Goal: Navigation & Orientation: Find specific page/section

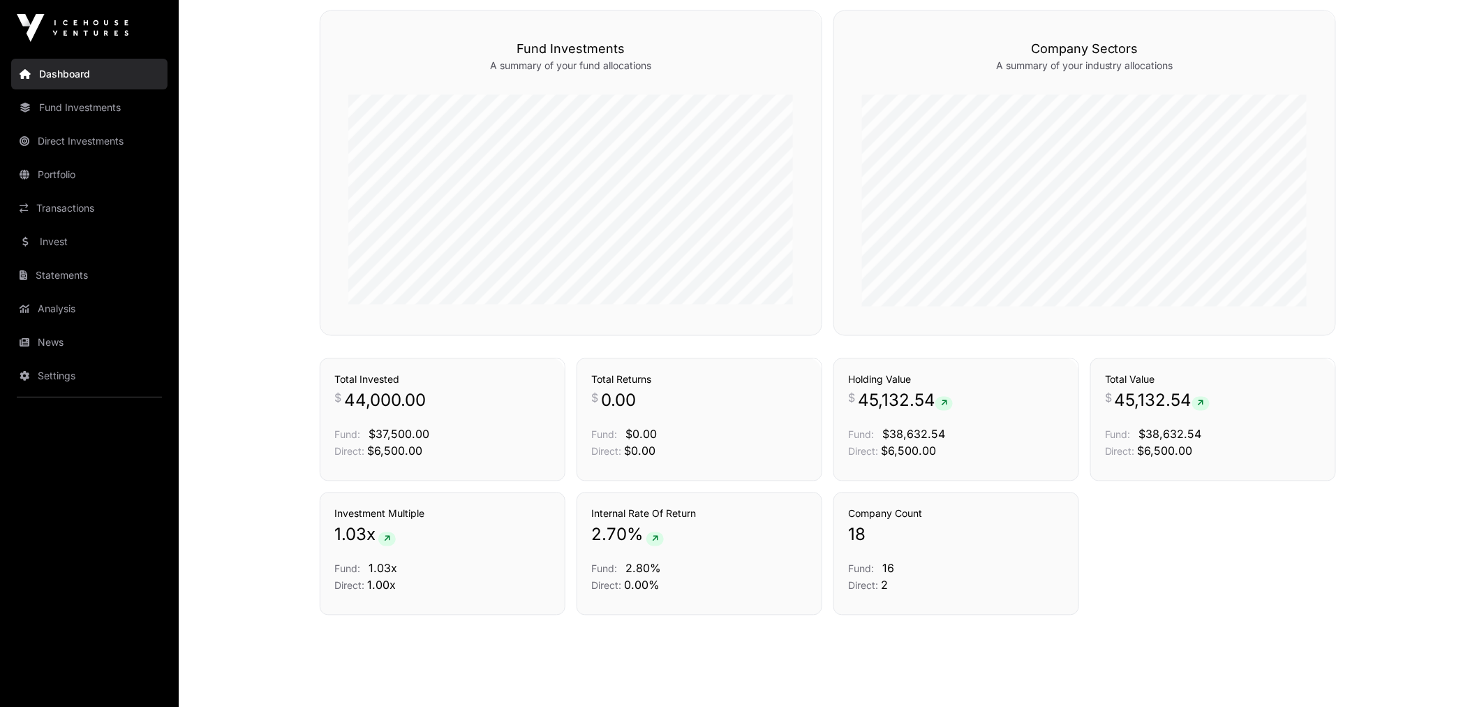
scroll to position [848, 0]
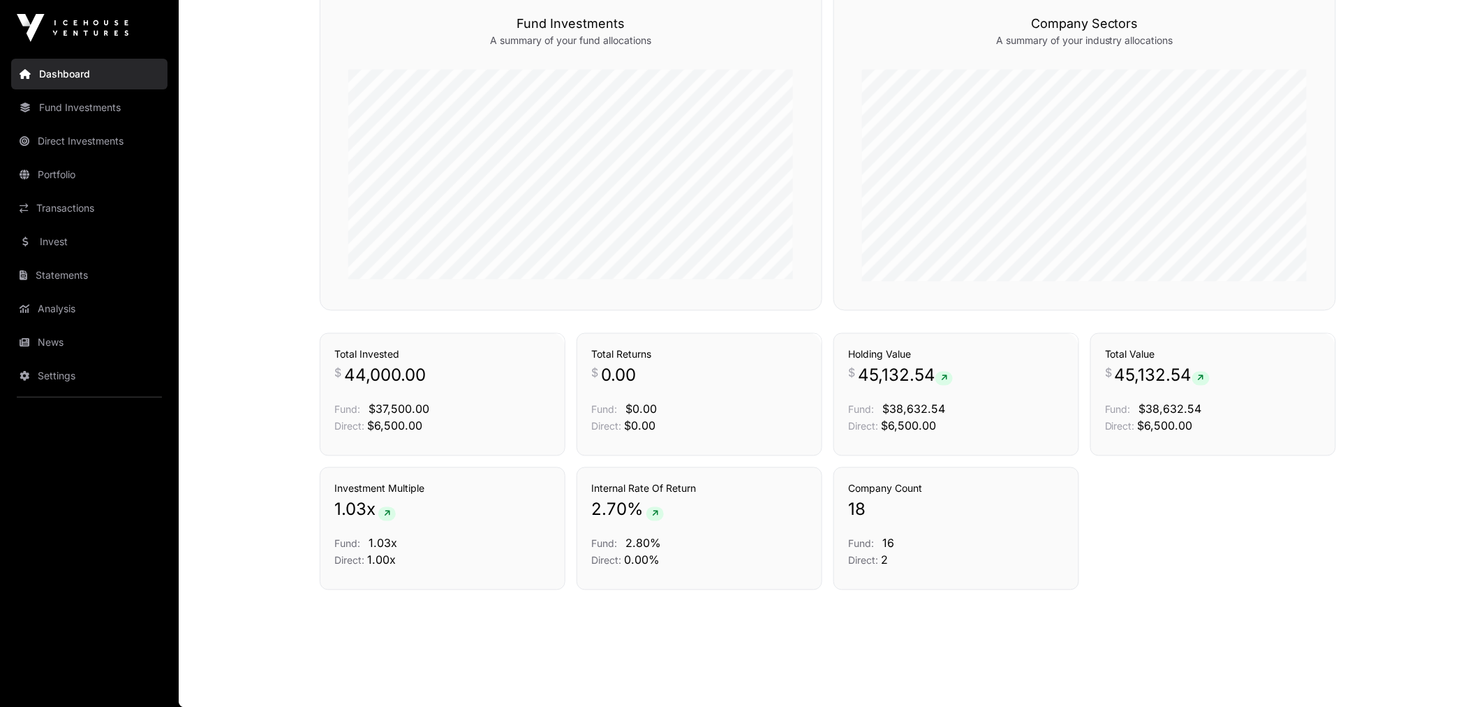
click at [63, 166] on link "Portfolio" at bounding box center [89, 174] width 156 height 31
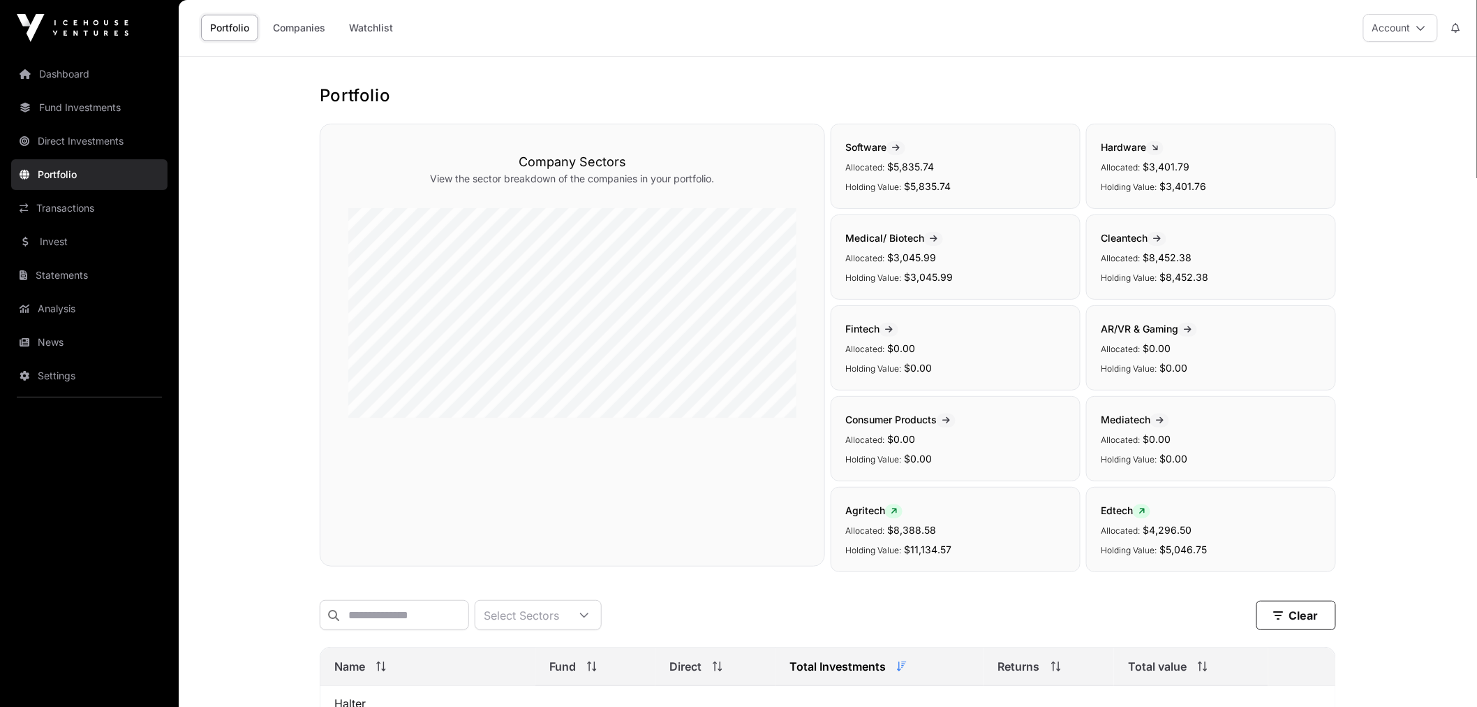
click at [364, 37] on link "Watchlist" at bounding box center [371, 28] width 62 height 27
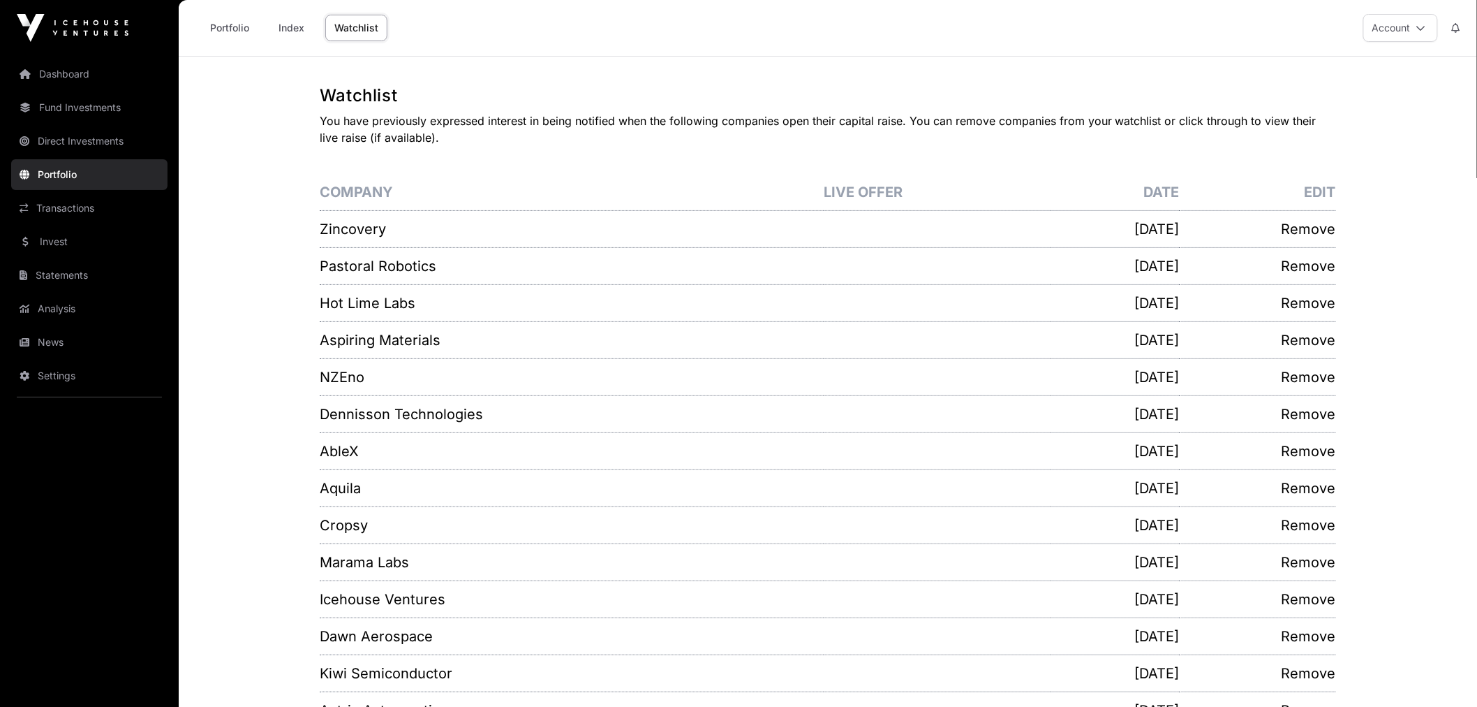
click at [107, 241] on link "Invest" at bounding box center [89, 241] width 156 height 31
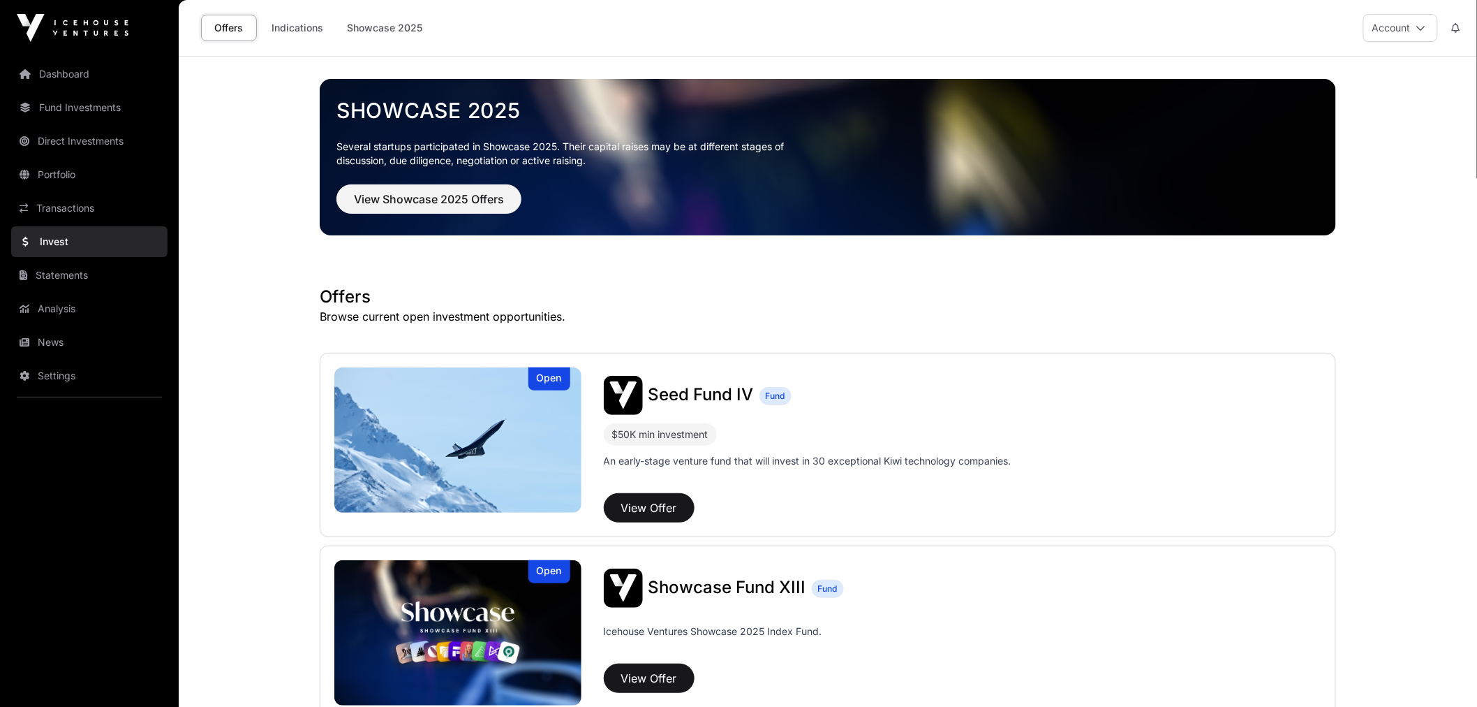
drag, startPoint x: 237, startPoint y: 305, endPoint x: 196, endPoint y: 82, distance: 226.5
click at [124, 68] on link "Dashboard" at bounding box center [89, 74] width 156 height 31
